Goal: Browse casually: Explore the website without a specific task or goal

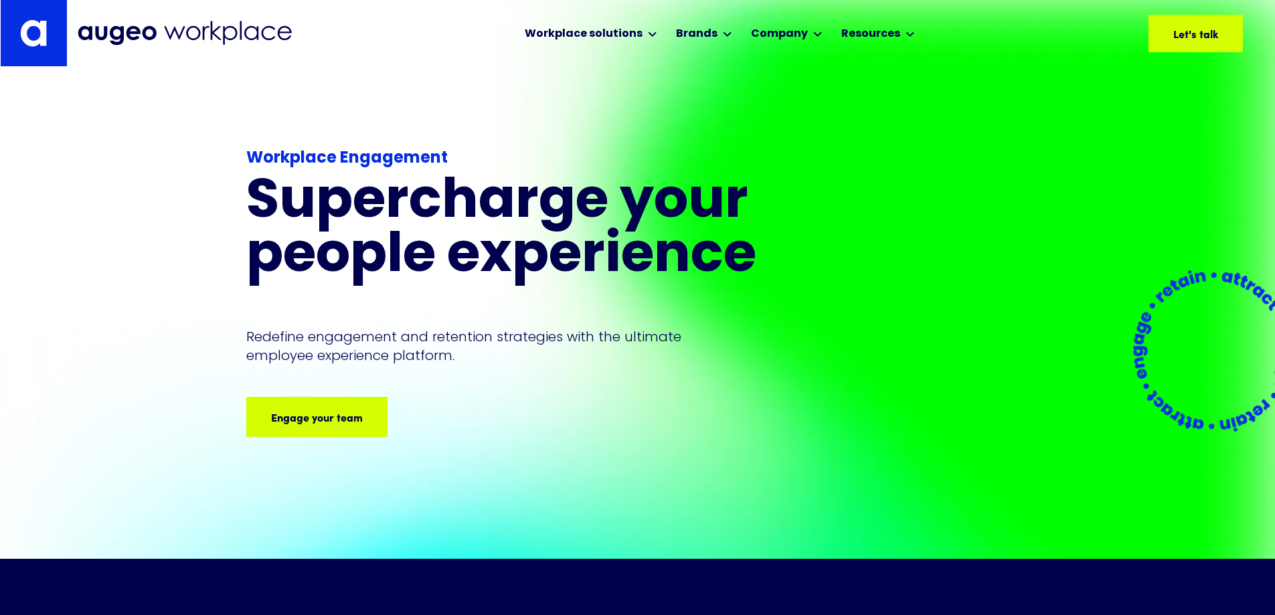
drag, startPoint x: 1125, startPoint y: 2, endPoint x: 185, endPoint y: 413, distance: 1026.2
click at [185, 413] on div "Workplace Engagement Supercharge your people experience Redefine engagement and…" at bounding box center [637, 313] width 1275 height 492
